Goal: Task Accomplishment & Management: Use online tool/utility

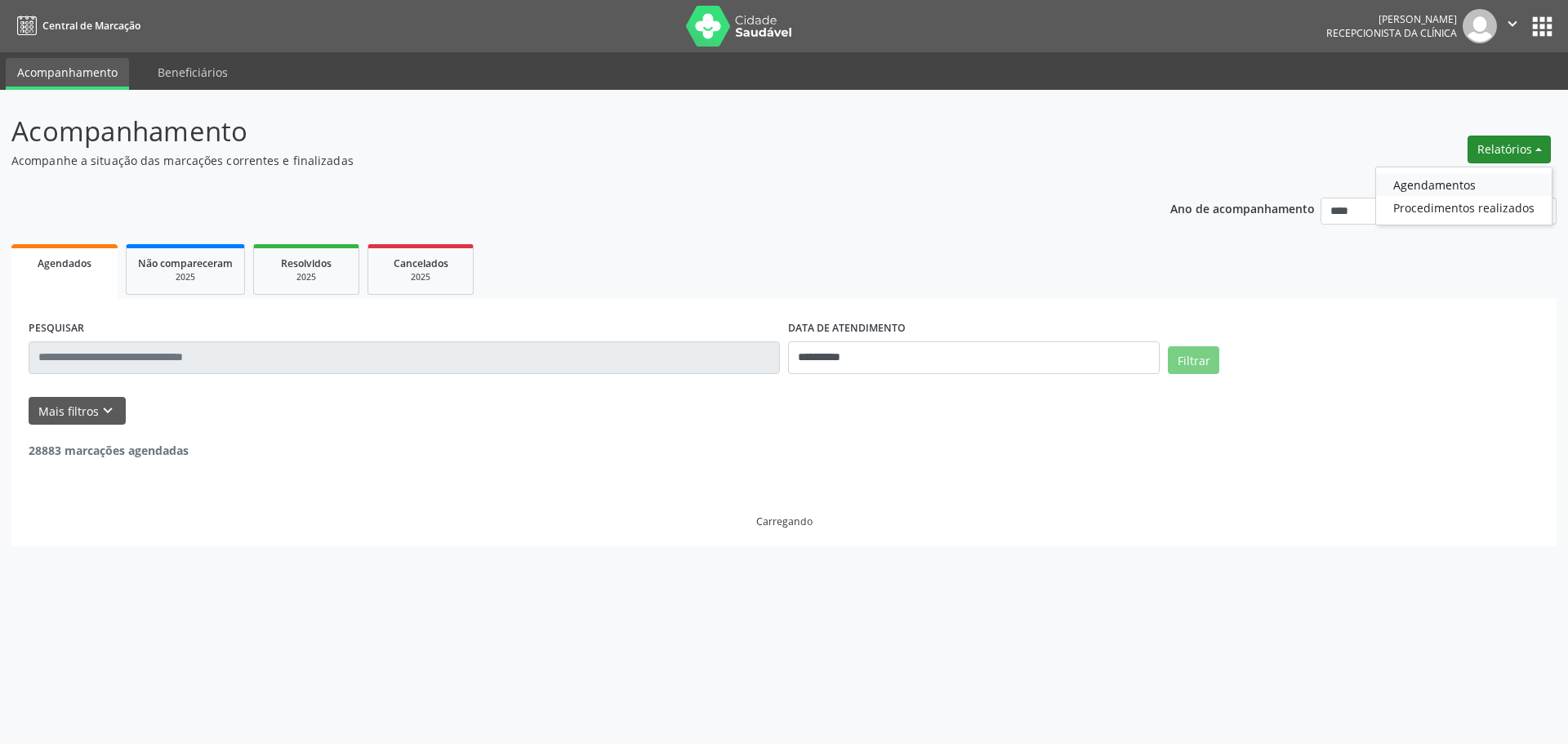
click at [1462, 179] on link "Agendamentos" at bounding box center [1463, 185] width 175 height 23
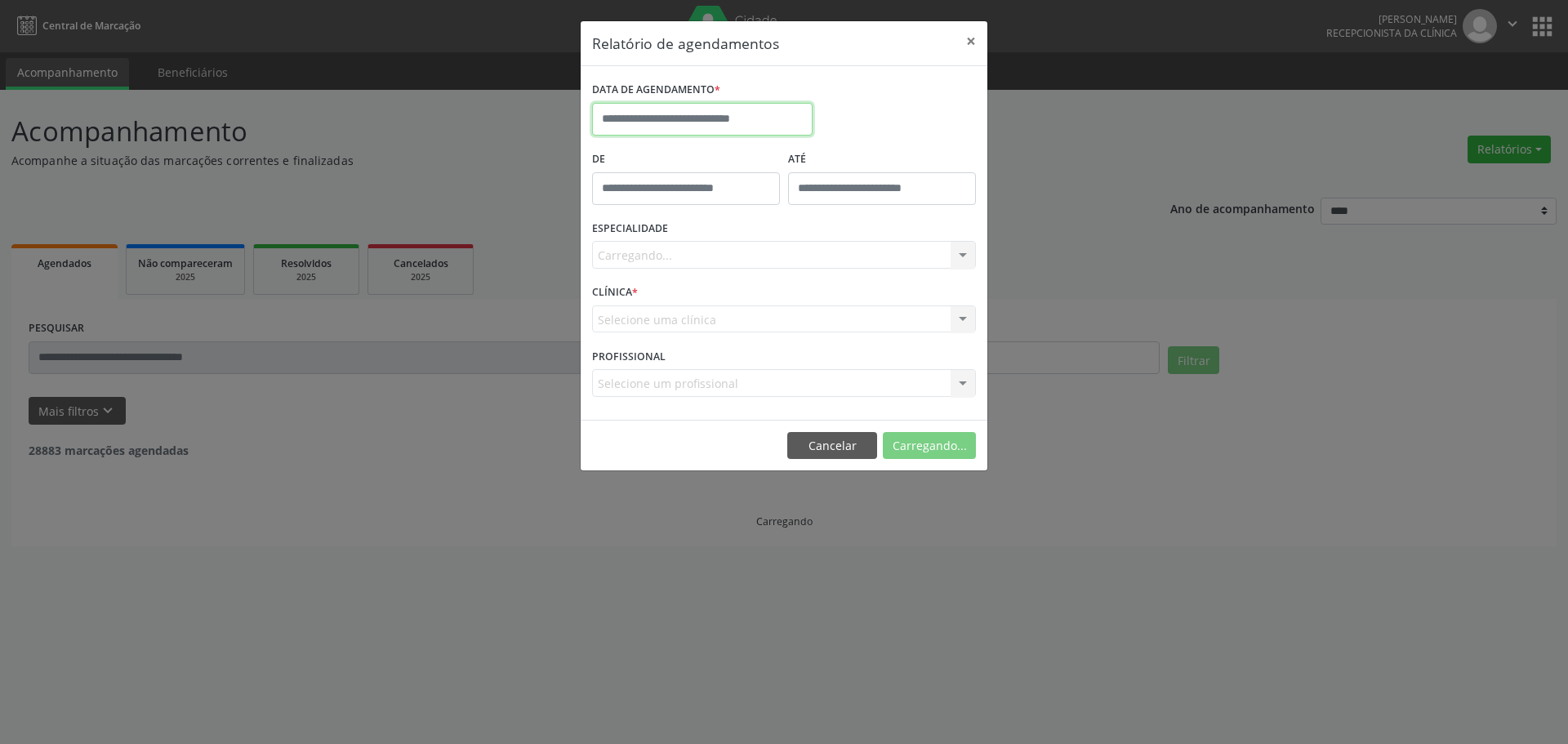
click at [696, 114] on input "text" at bounding box center [703, 119] width 220 height 33
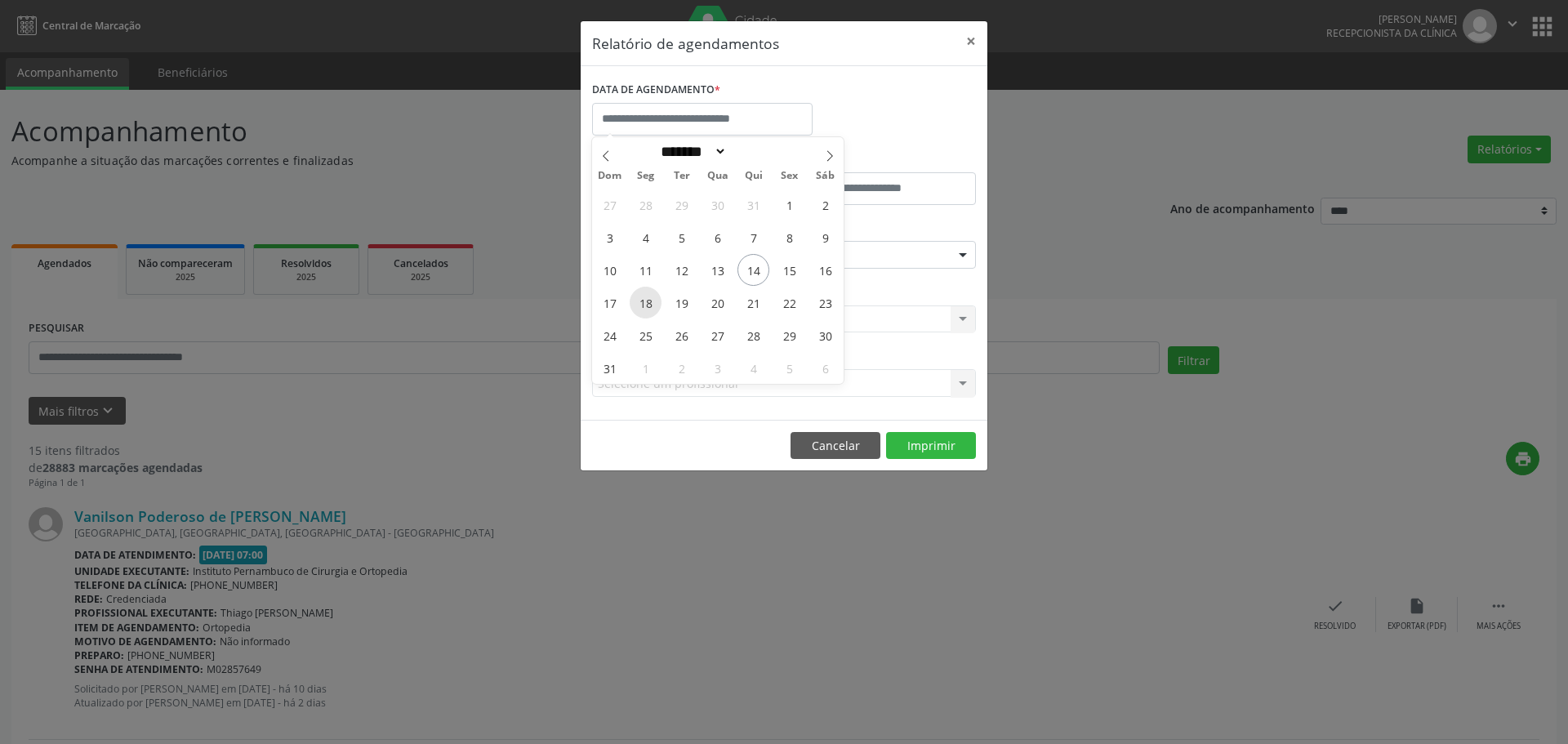
click at [643, 308] on span "18" at bounding box center [646, 302] width 32 height 32
type input "**********"
click at [652, 305] on span "18" at bounding box center [646, 302] width 32 height 32
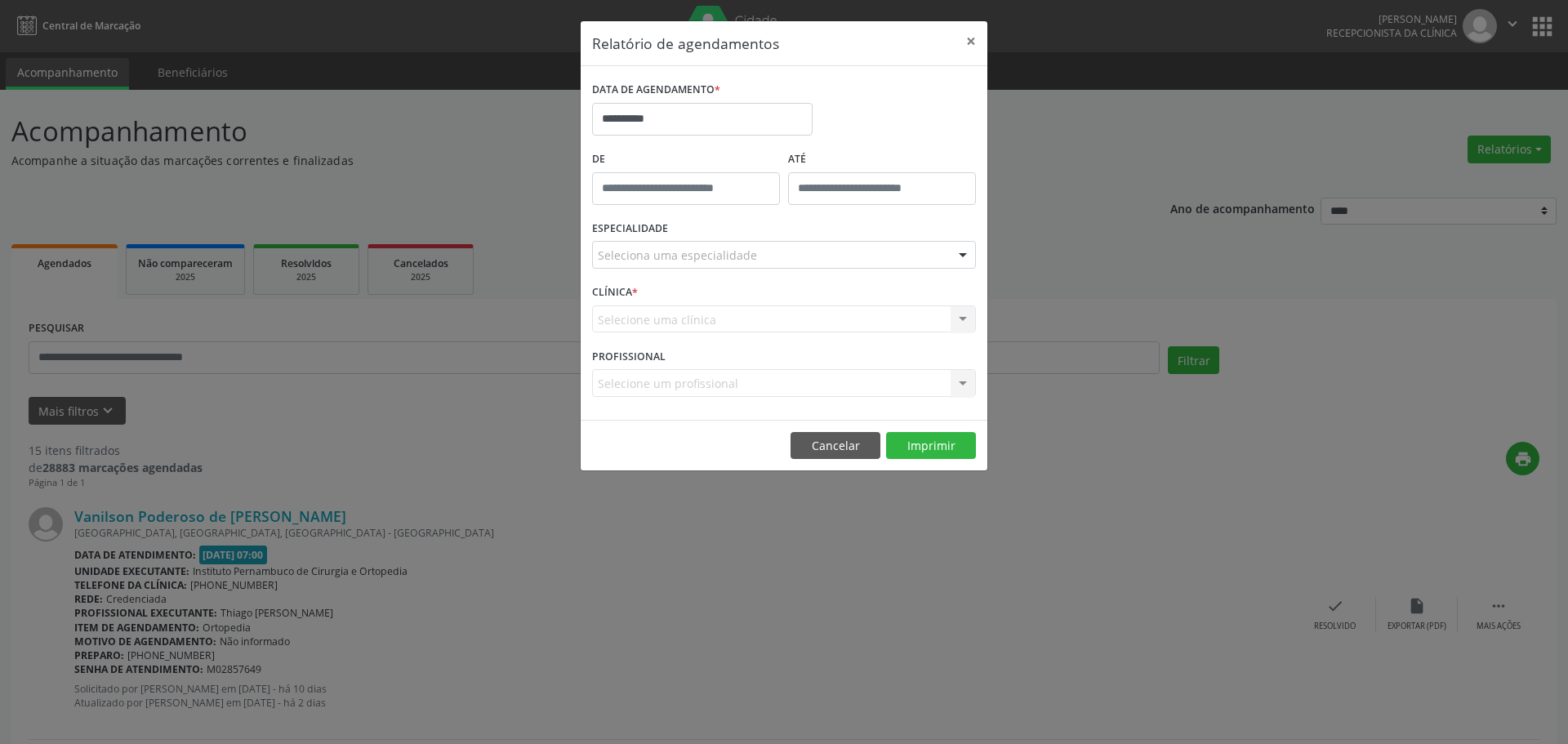
click at [716, 230] on div "ESPECIALIDADE Seleciona uma especialidade Todas as especialidades Alergologia A…" at bounding box center [784, 248] width 392 height 63
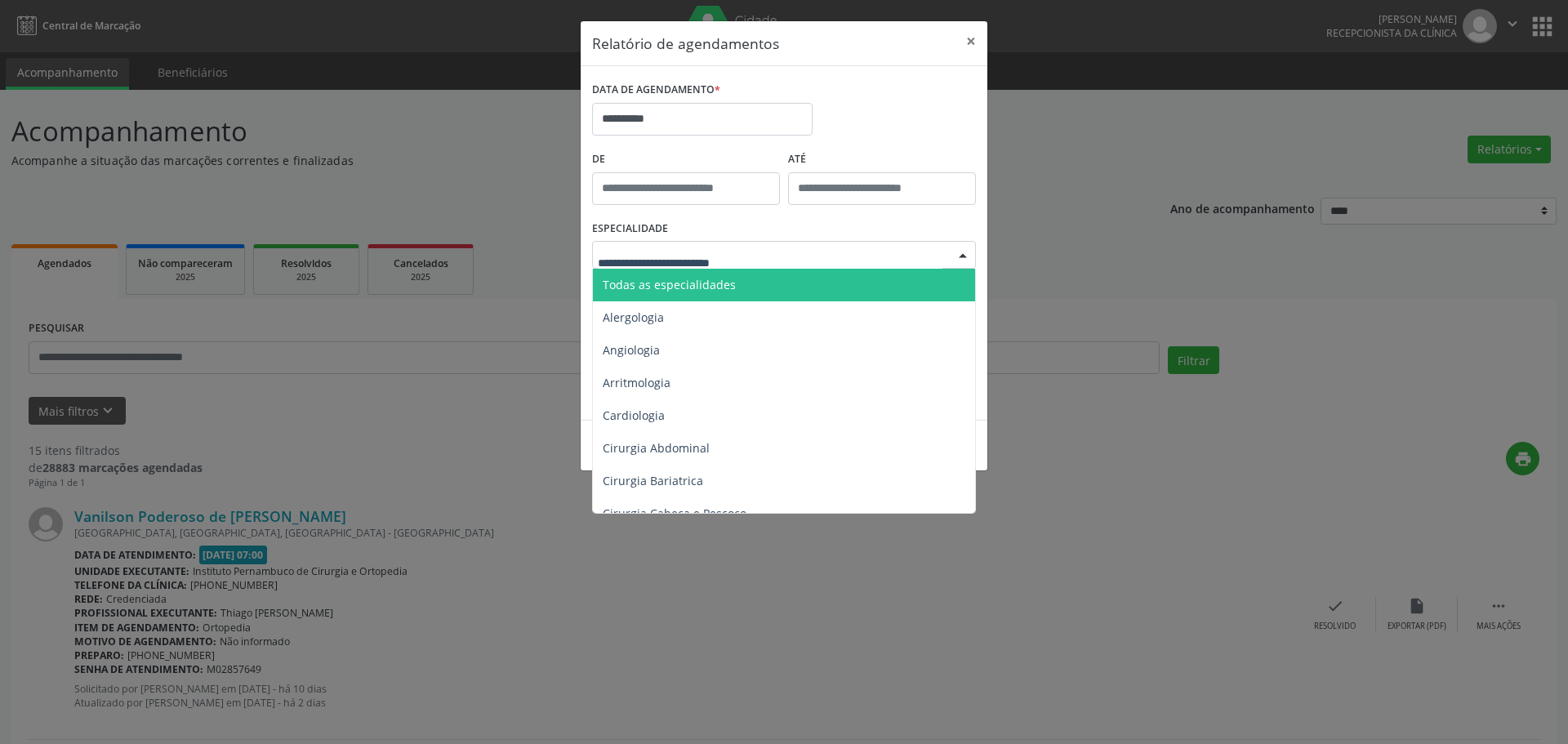
click at [737, 287] on span "Todas as especialidades" at bounding box center [785, 286] width 385 height 33
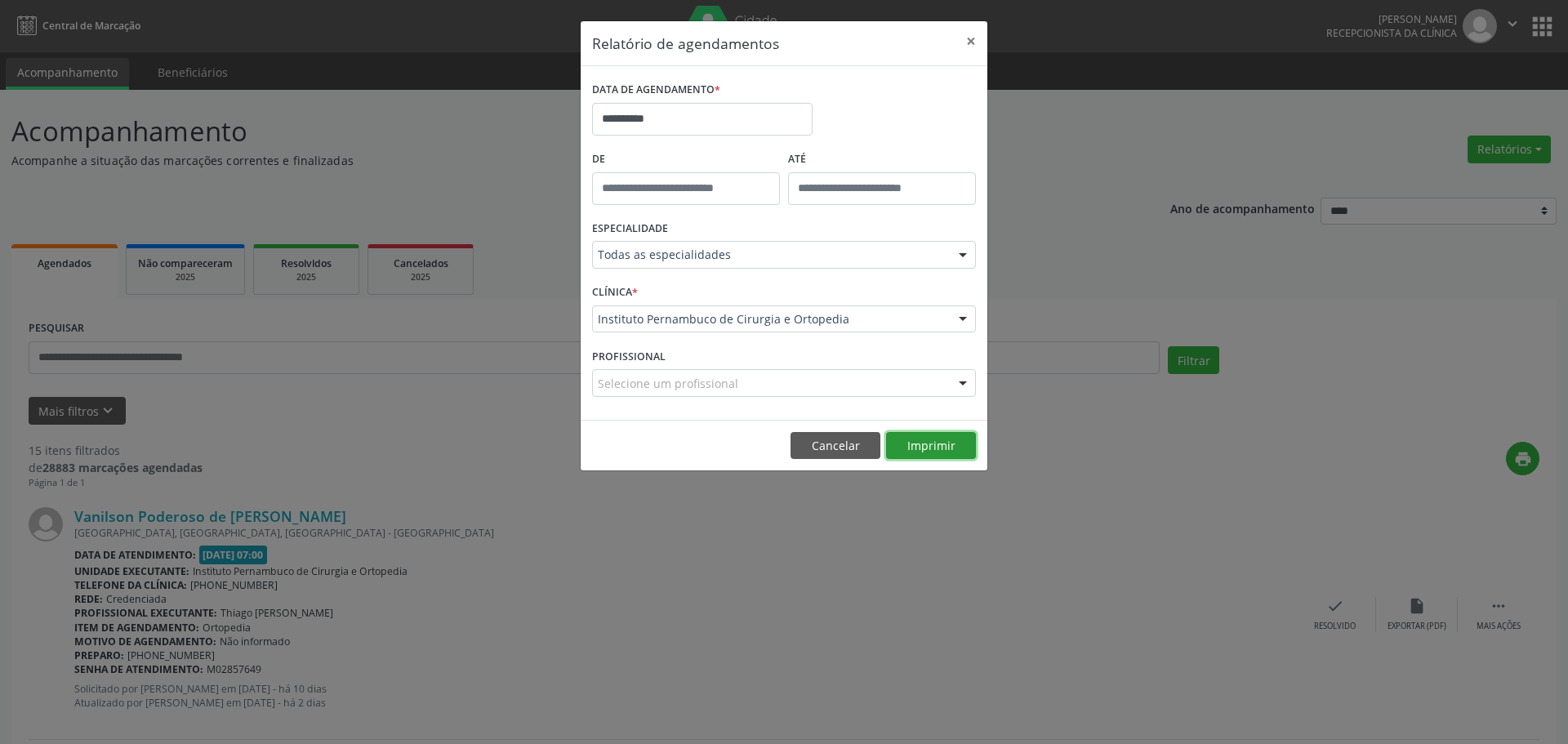
click at [945, 434] on button "Imprimir" at bounding box center [931, 445] width 90 height 28
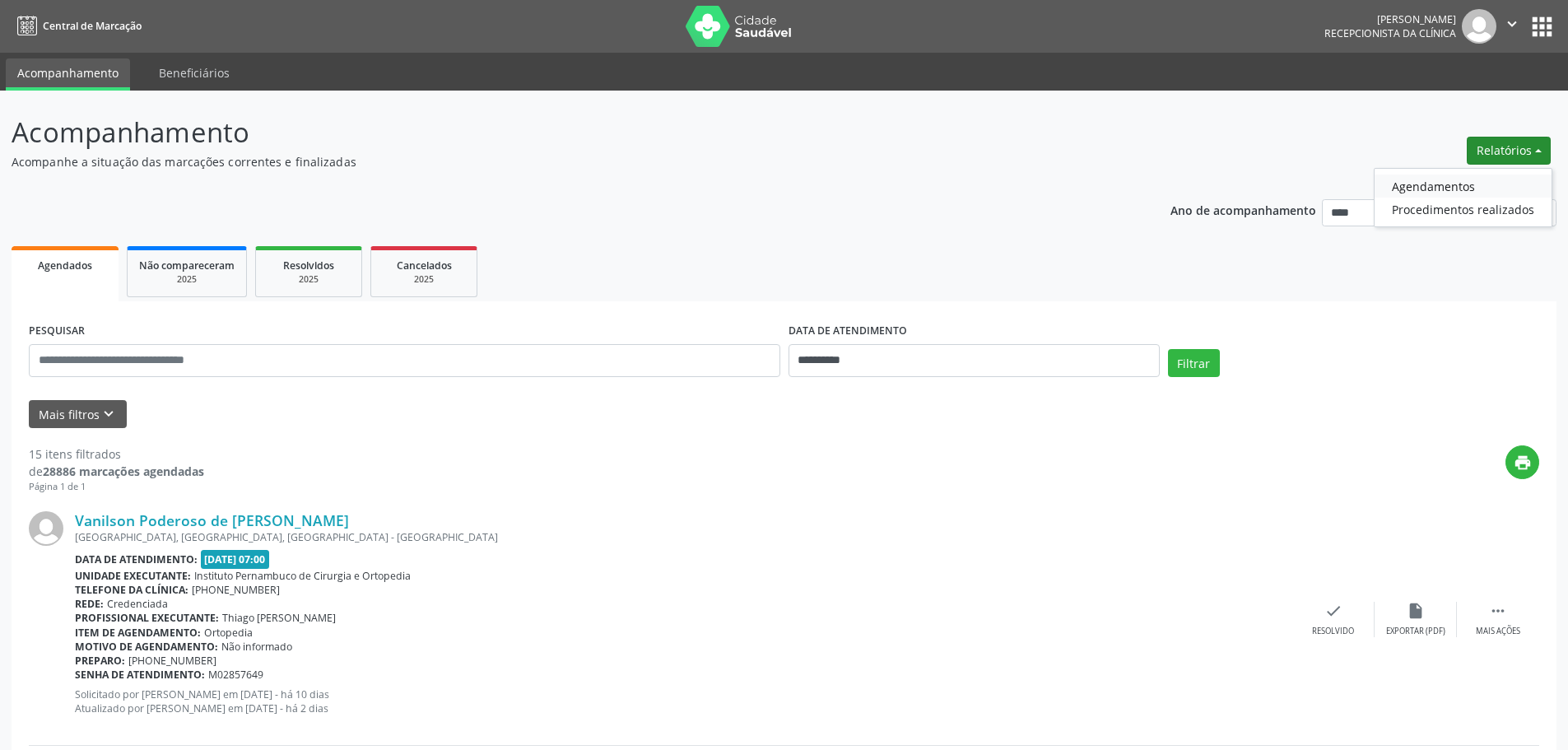
click at [1445, 183] on link "Agendamentos" at bounding box center [1462, 186] width 177 height 23
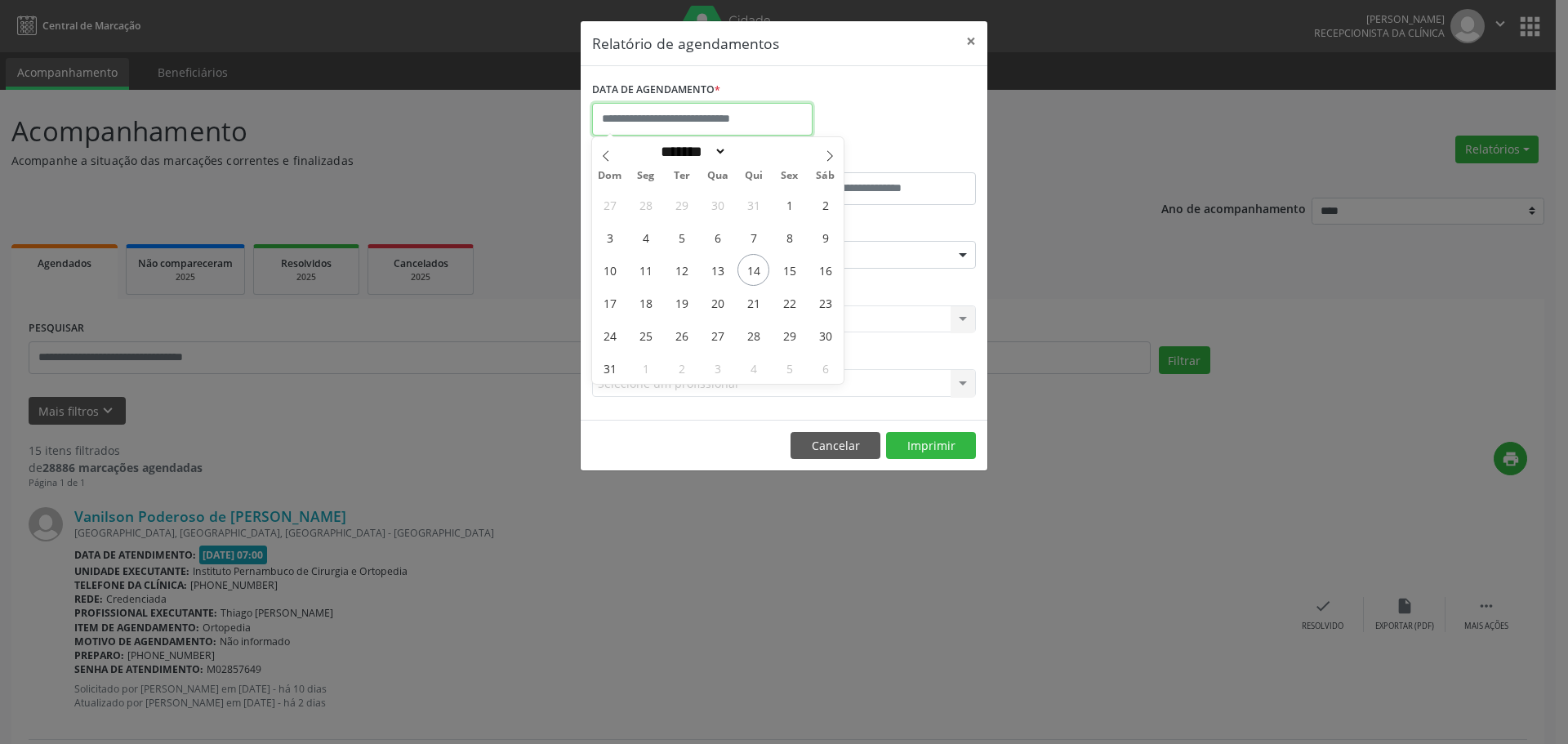
click at [715, 117] on input "text" at bounding box center [703, 119] width 220 height 33
click at [770, 272] on div "27 28 29 30 31 1 2 3 4 5 6 7 8 9 10 11 12 13 14 15 16 17 18 19 20 21 22 23 24 2…" at bounding box center [718, 286] width 252 height 196
click at [751, 269] on span "14" at bounding box center [753, 270] width 32 height 32
type input "**********"
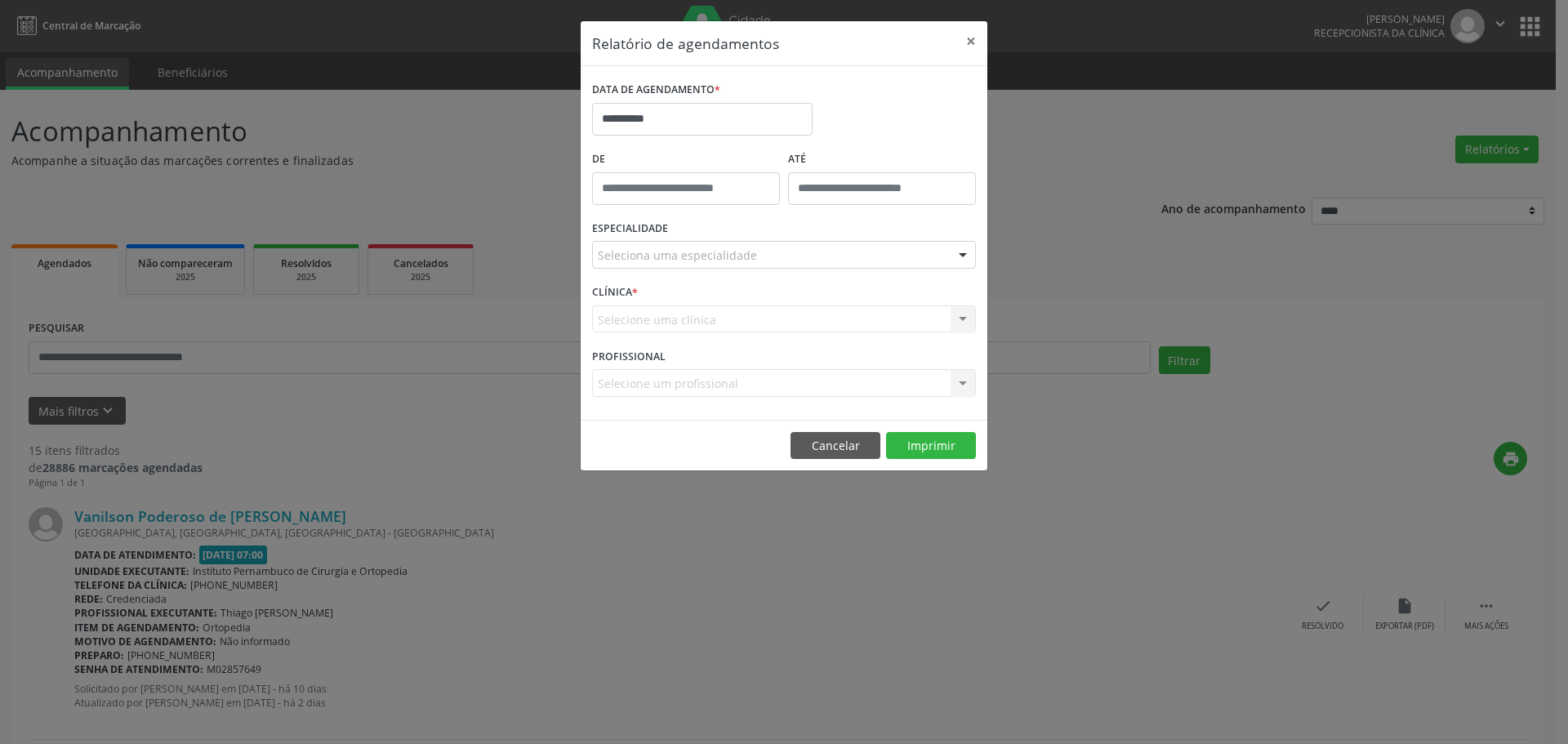
click at [755, 249] on div "Seleciona uma especialidade" at bounding box center [784, 254] width 384 height 28
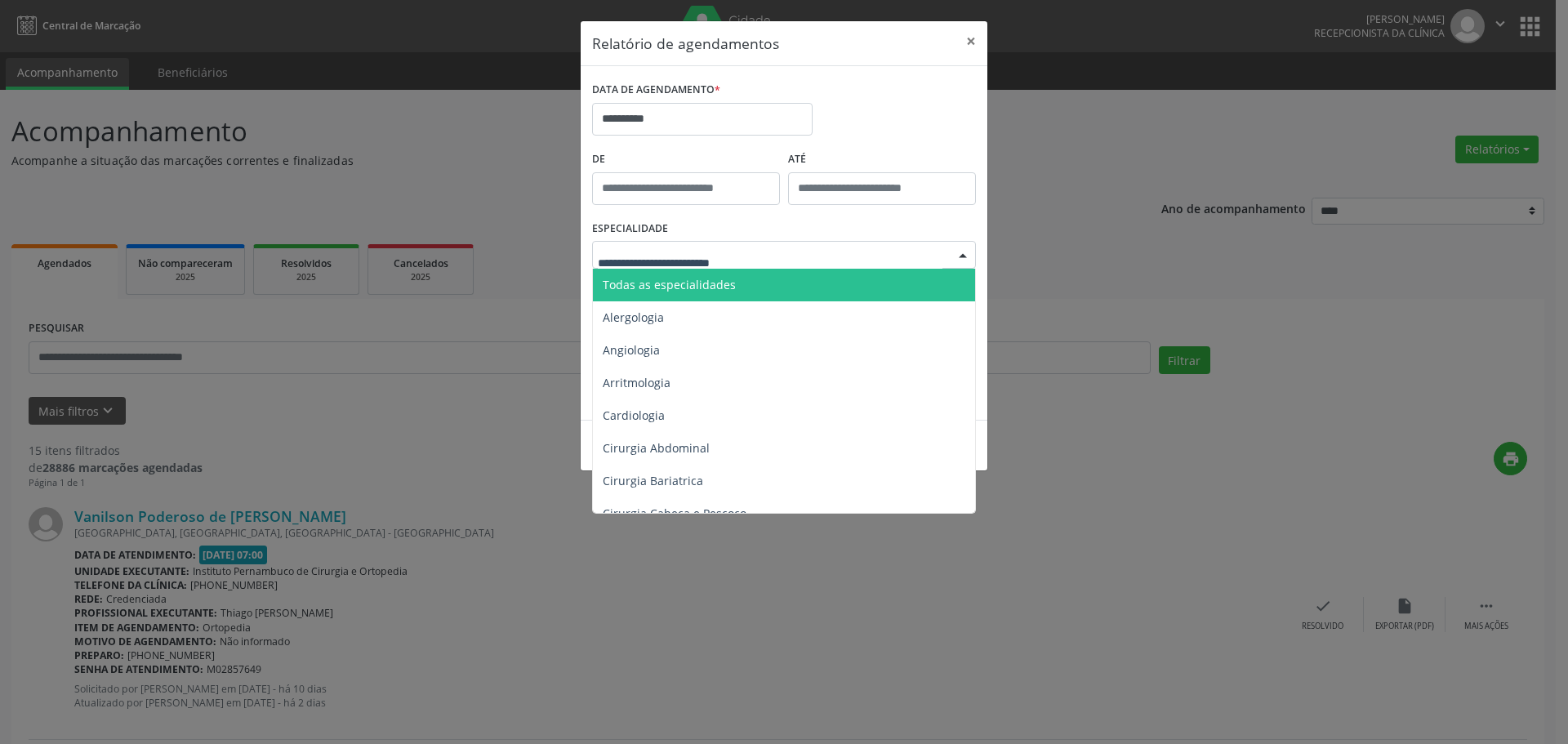
click at [736, 278] on span "Todas as especialidades" at bounding box center [785, 286] width 385 height 33
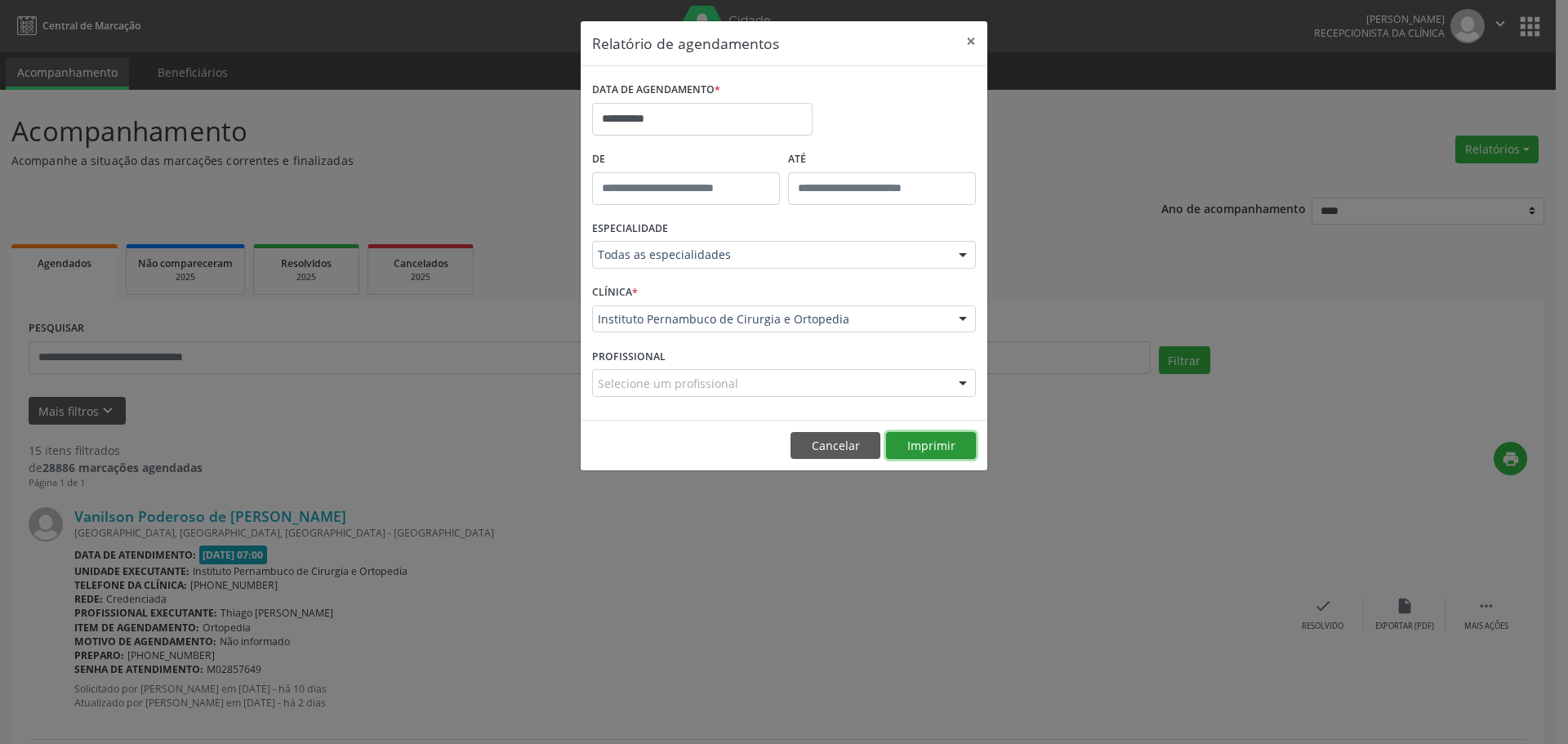
click at [930, 445] on button "Imprimir" at bounding box center [931, 445] width 90 height 28
